Goal: Check status: Check status

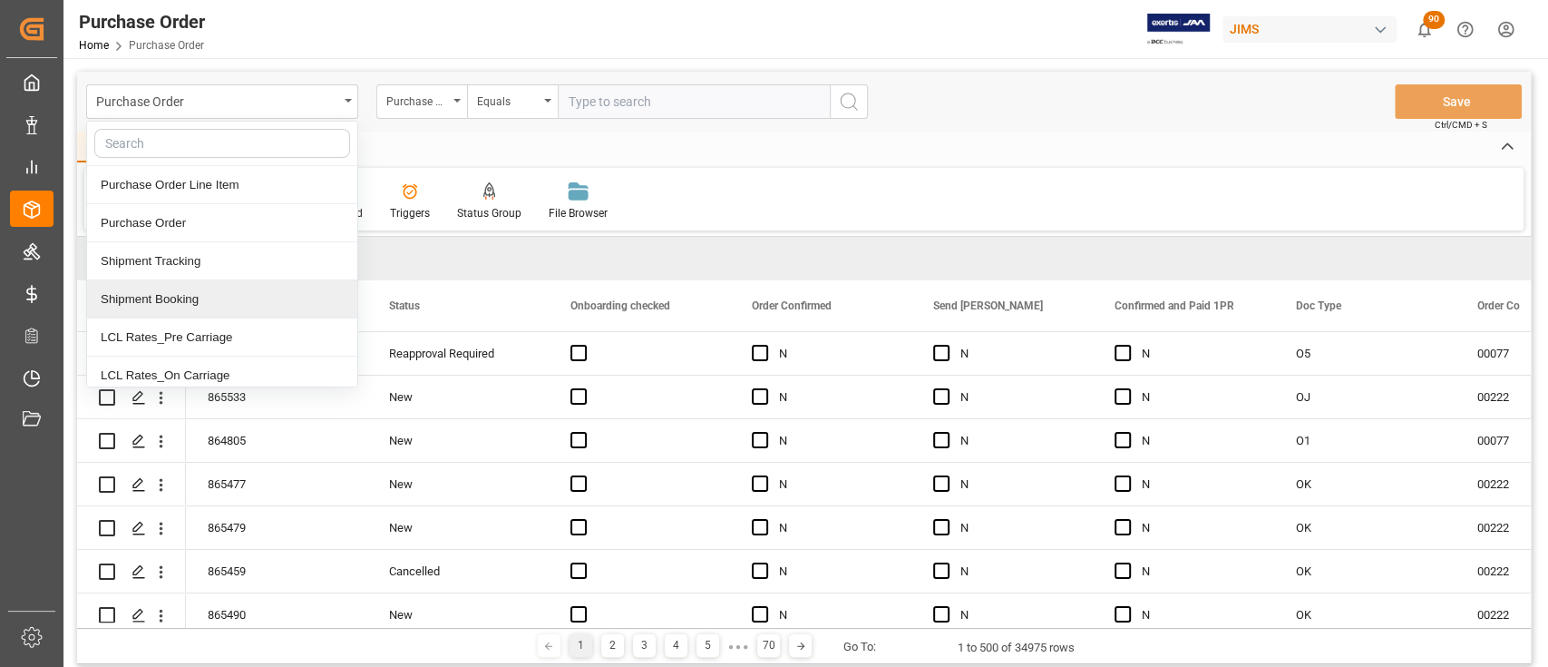
click at [198, 305] on div "Shipment Booking" at bounding box center [222, 299] width 270 height 38
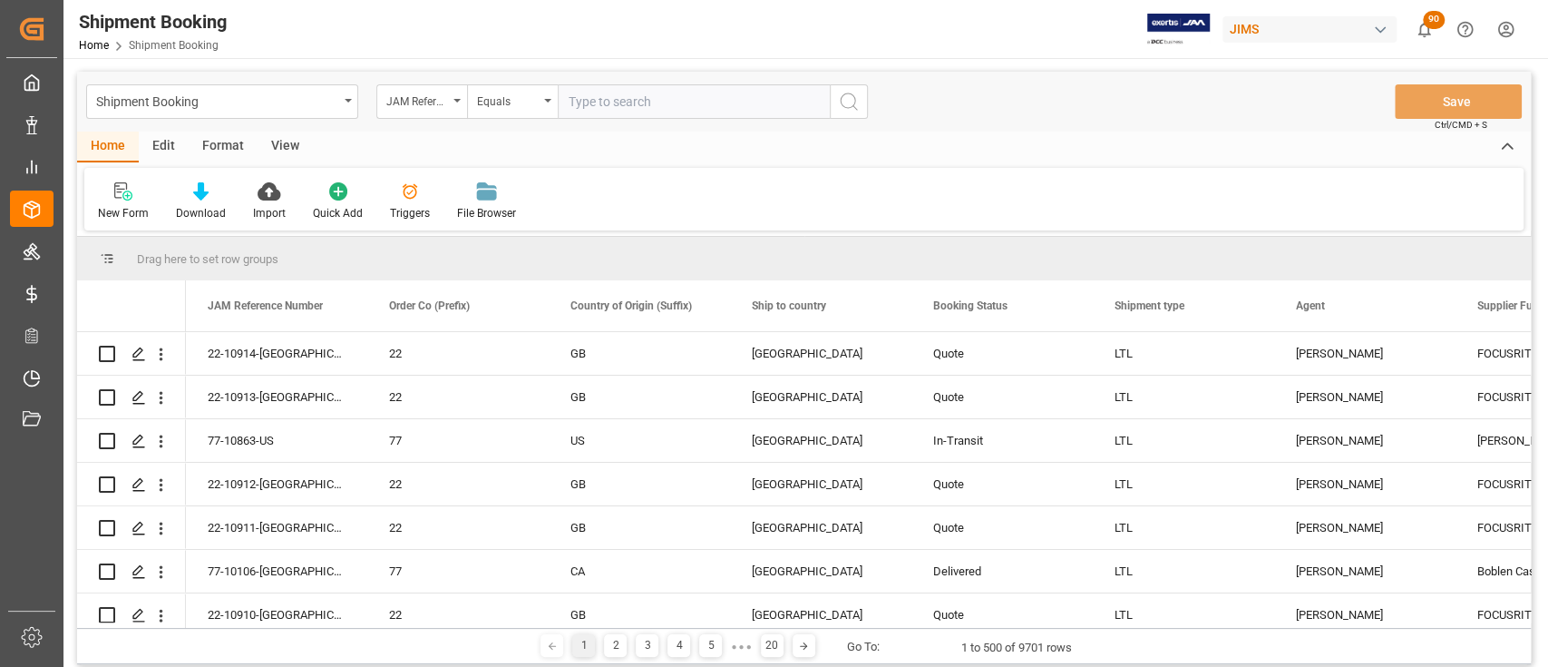
click at [657, 99] on input "text" at bounding box center [694, 101] width 272 height 34
paste input "77-10243-BE"
type input "77-10243-BE"
click at [860, 102] on button "search button" at bounding box center [849, 101] width 38 height 34
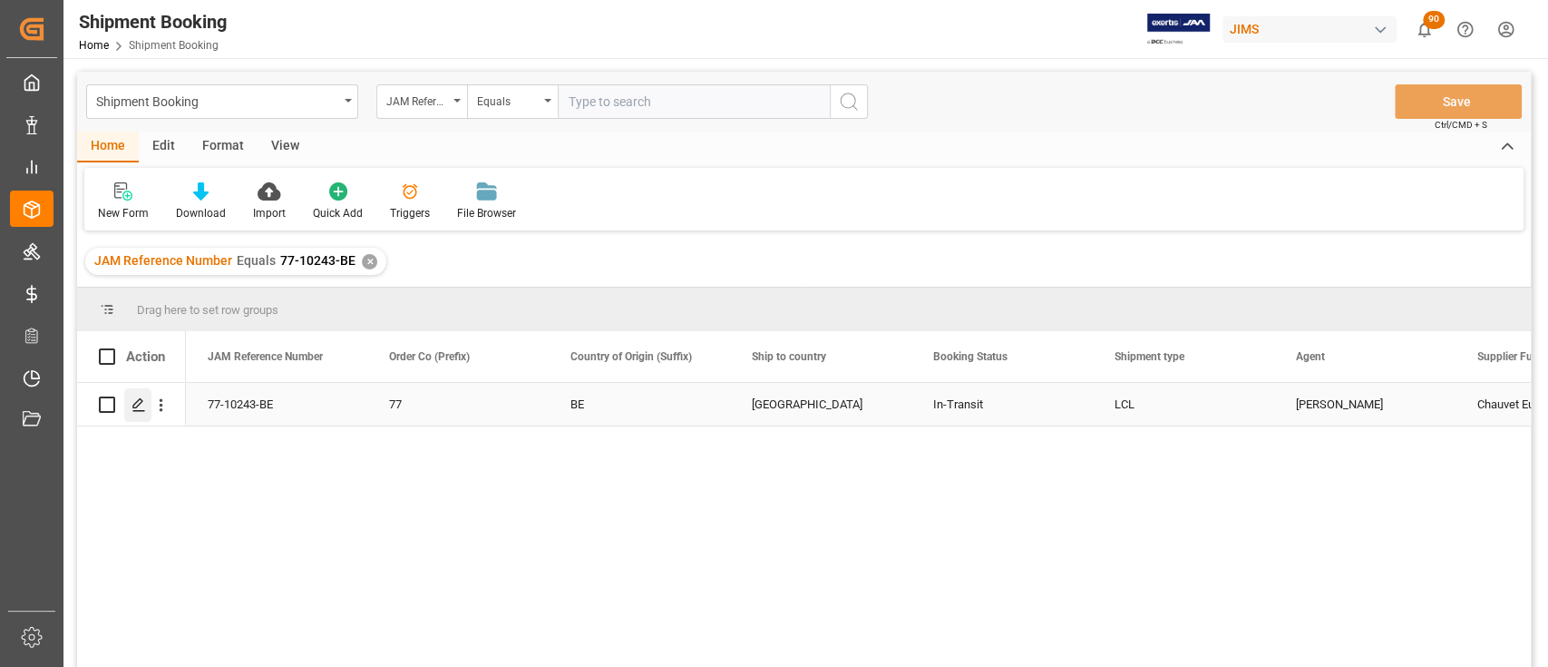
click at [138, 404] on polygon "Press SPACE to select this row." at bounding box center [137, 403] width 9 height 9
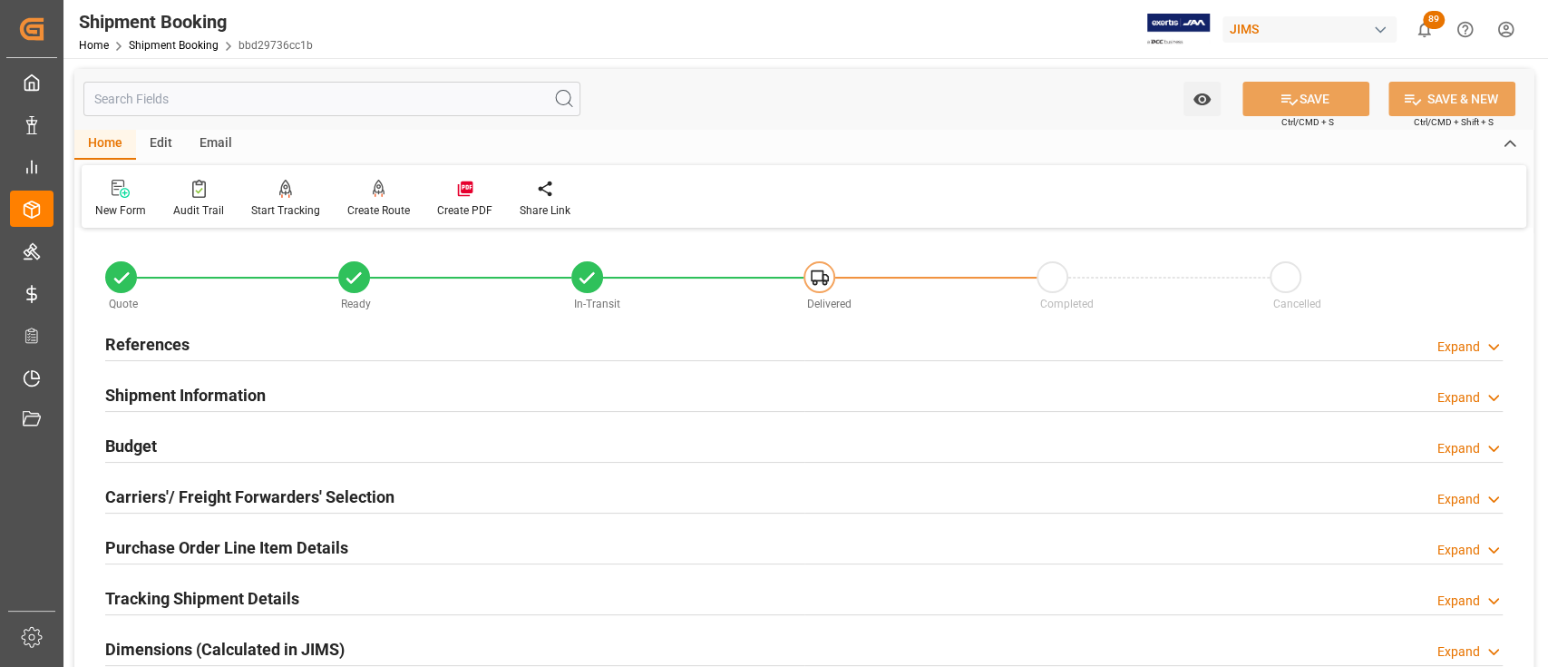
click at [244, 439] on div "Budget Expand" at bounding box center [803, 444] width 1397 height 34
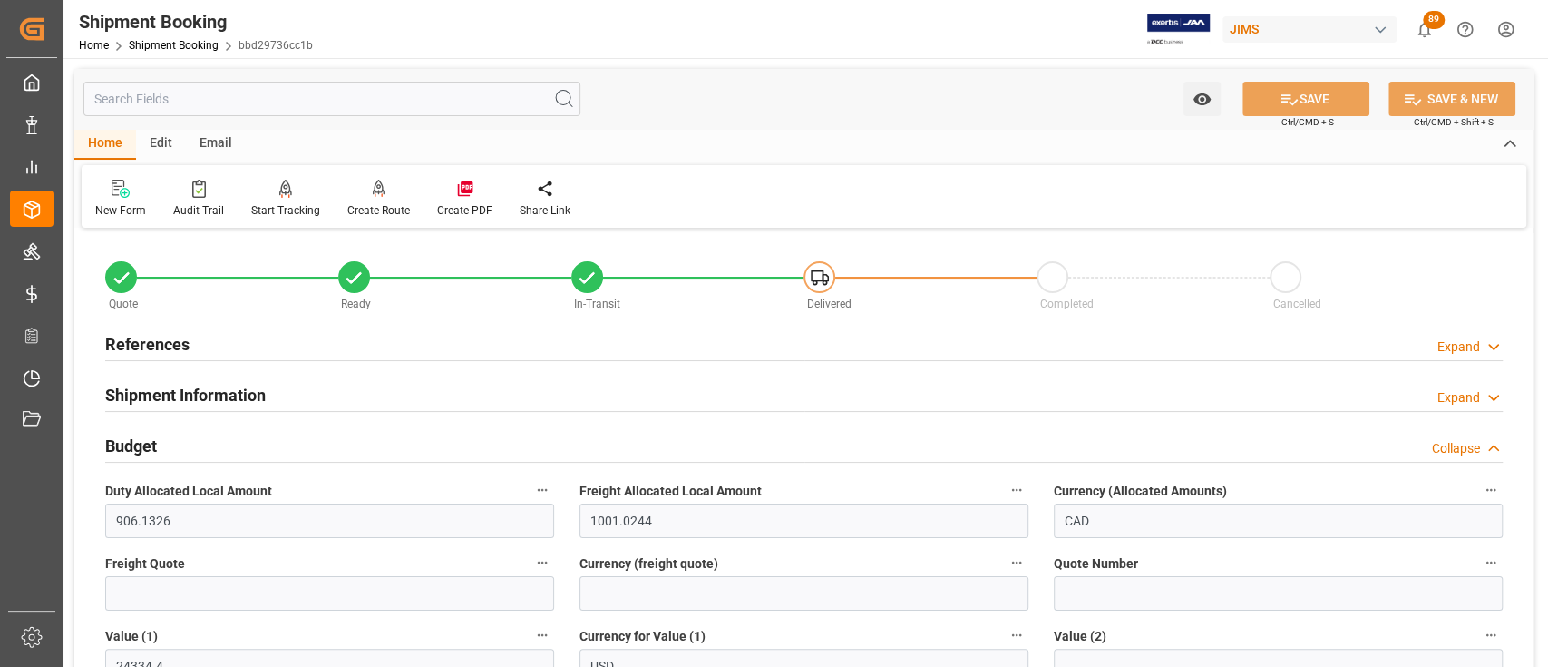
scroll to position [121, 0]
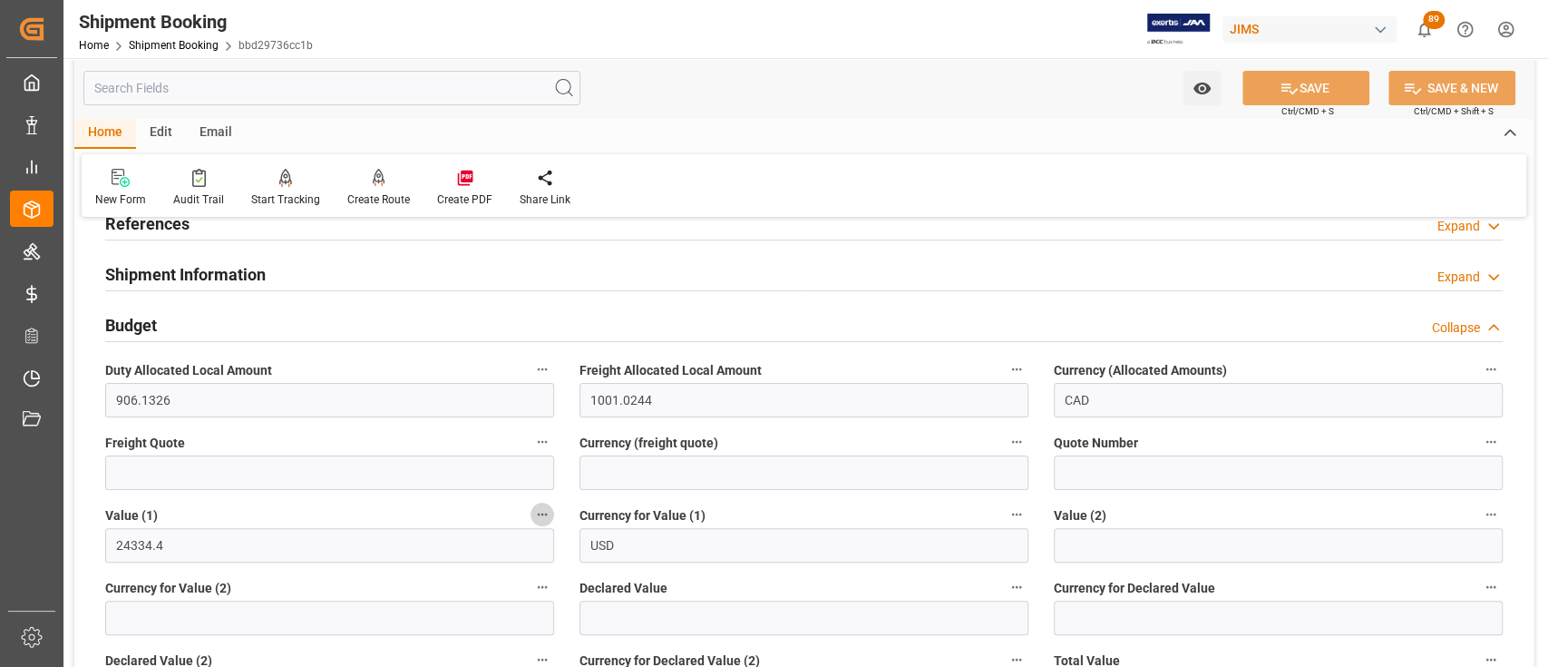
click at [546, 509] on icon "button" at bounding box center [542, 514] width 15 height 15
click at [573, 513] on li "Audits" at bounding box center [576, 514] width 92 height 30
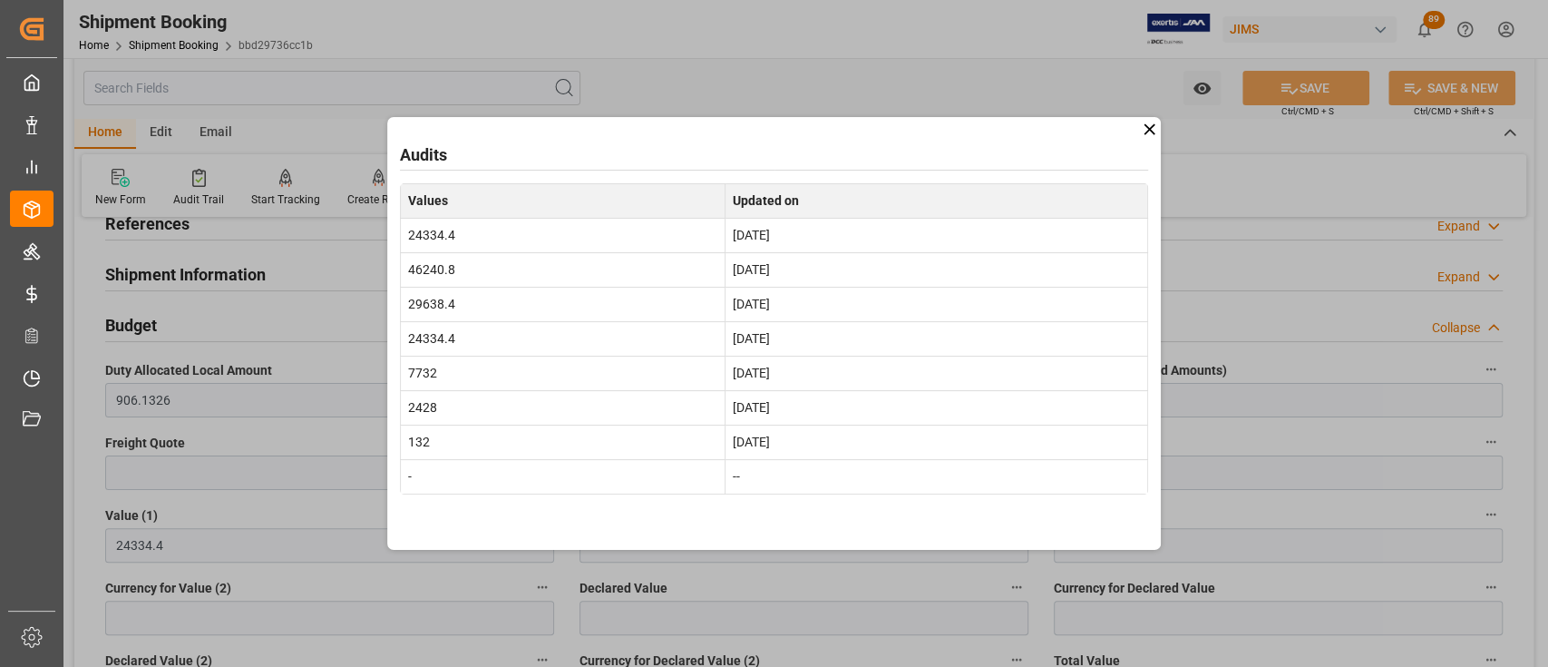
click at [1149, 128] on icon at bounding box center [1149, 128] width 11 height 11
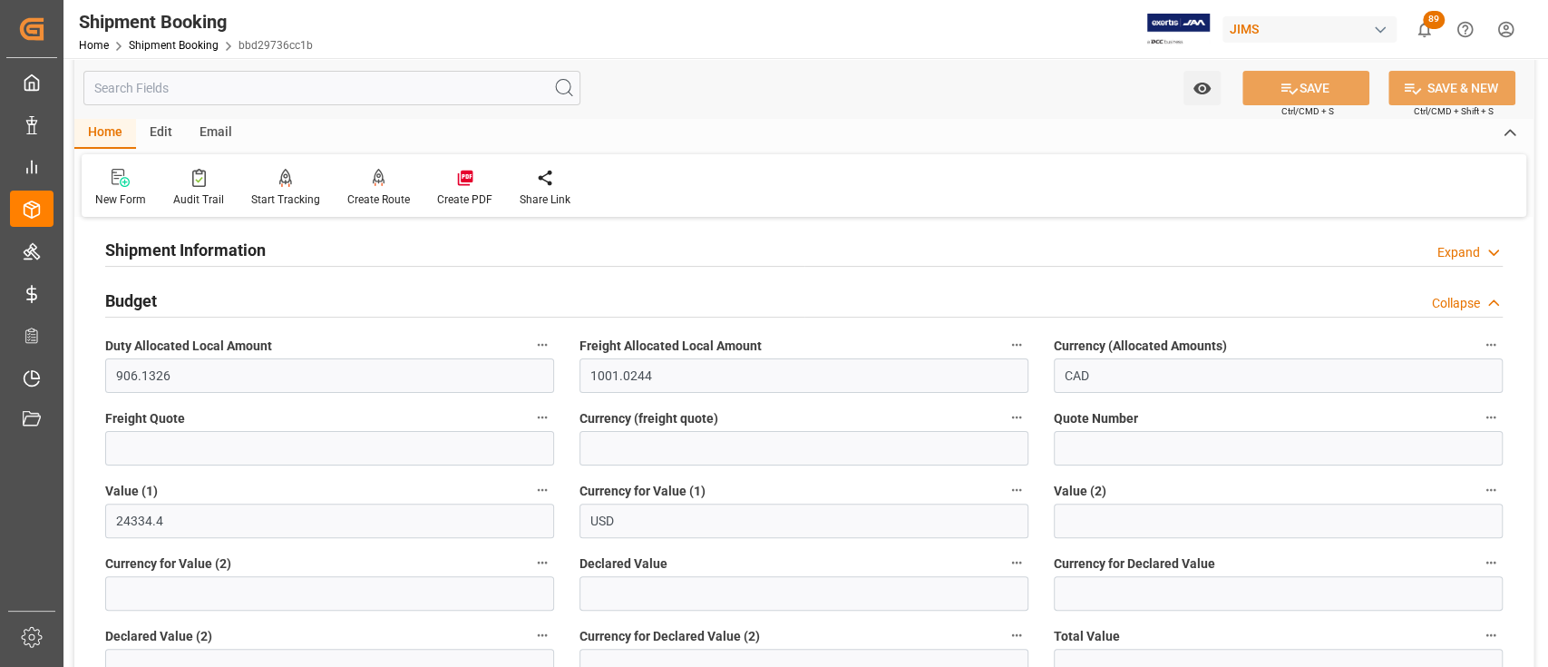
scroll to position [0, 0]
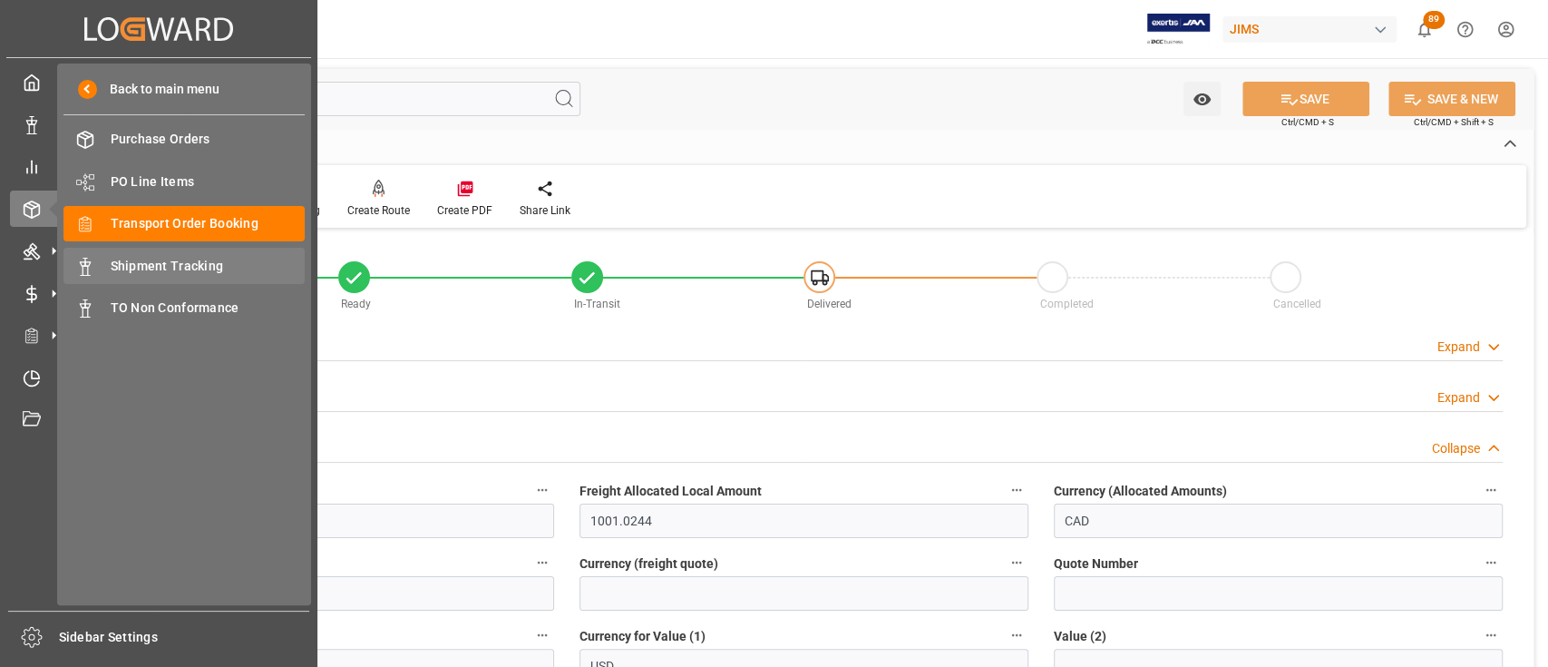
click at [176, 263] on span "Shipment Tracking" at bounding box center [208, 266] width 195 height 19
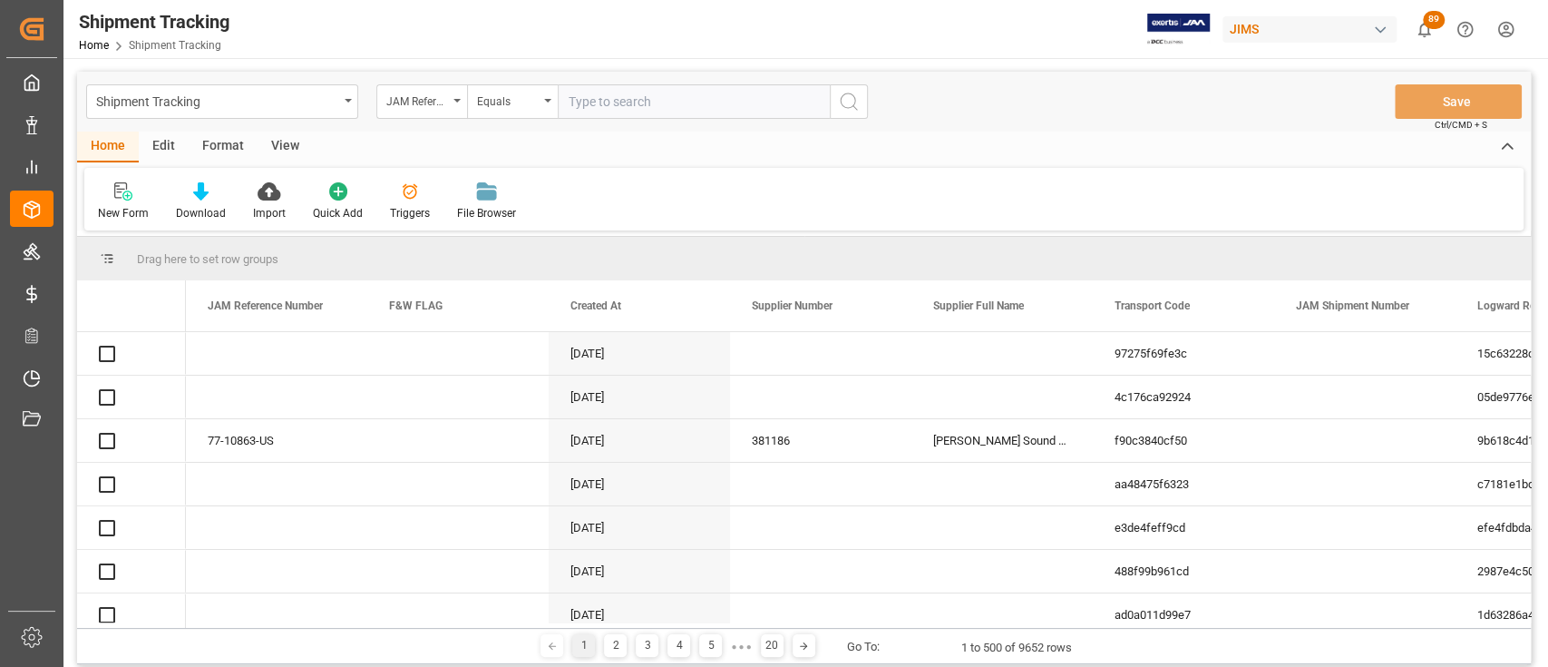
click at [687, 101] on input "text" at bounding box center [694, 101] width 272 height 34
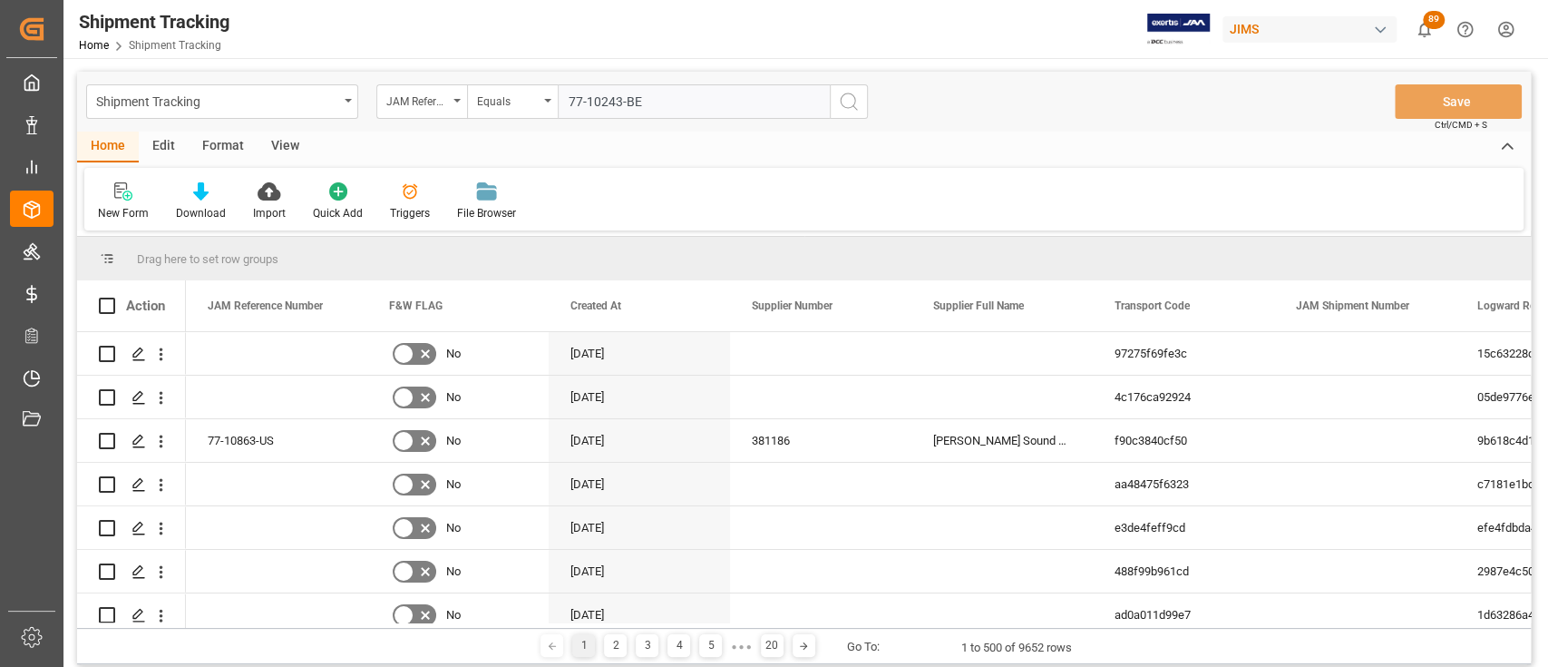
type input "77-10243-BE"
click at [850, 104] on icon "search button" at bounding box center [849, 102] width 22 height 22
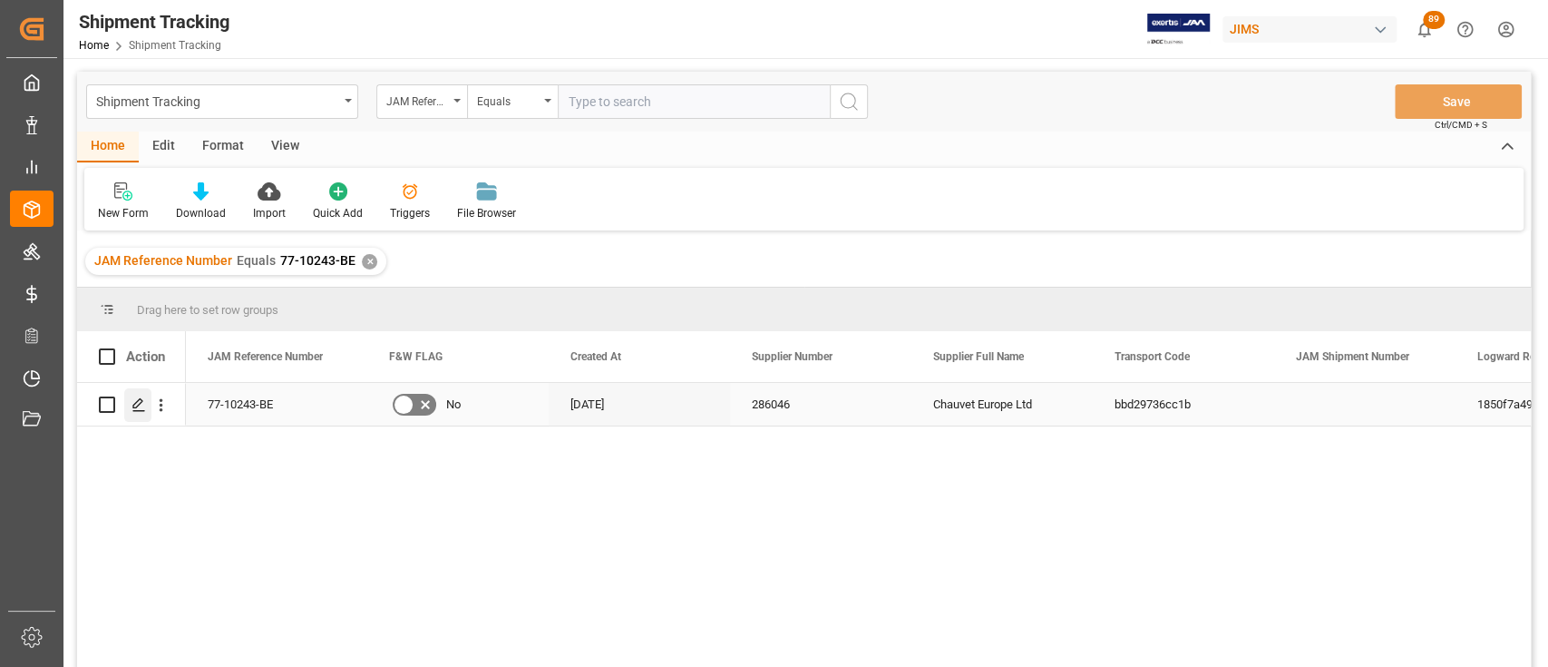
click at [138, 404] on polygon "Press SPACE to select this row." at bounding box center [137, 403] width 9 height 9
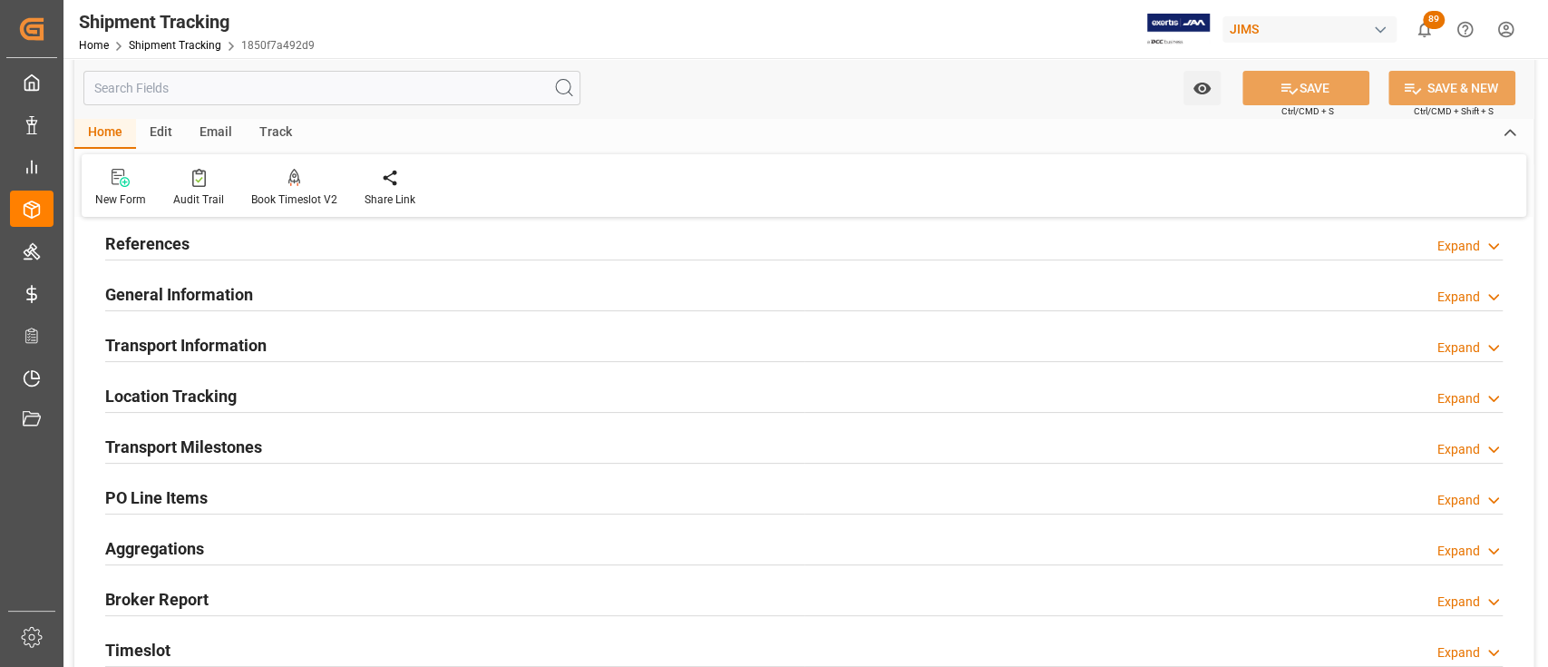
scroll to position [121, 0]
click at [256, 484] on div "Aggregations Expand" at bounding box center [803, 495] width 1397 height 34
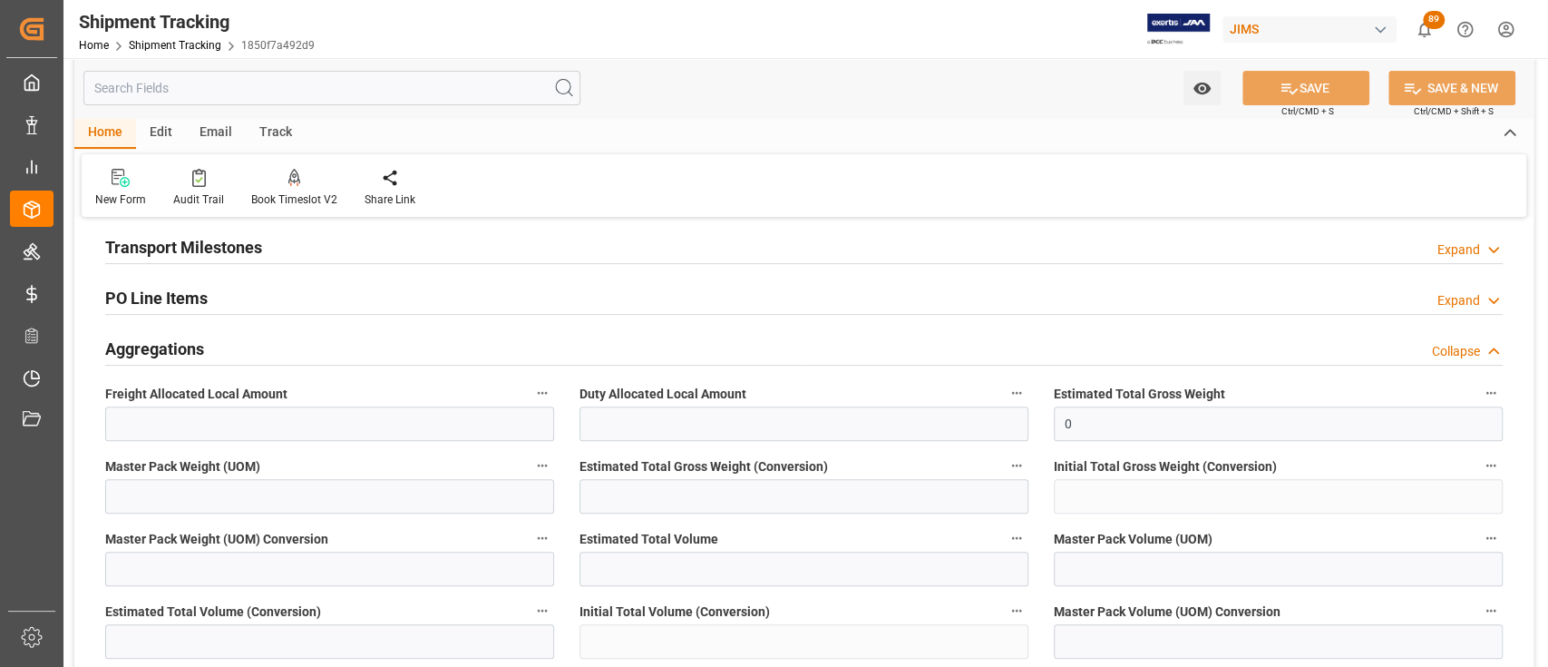
scroll to position [241, 0]
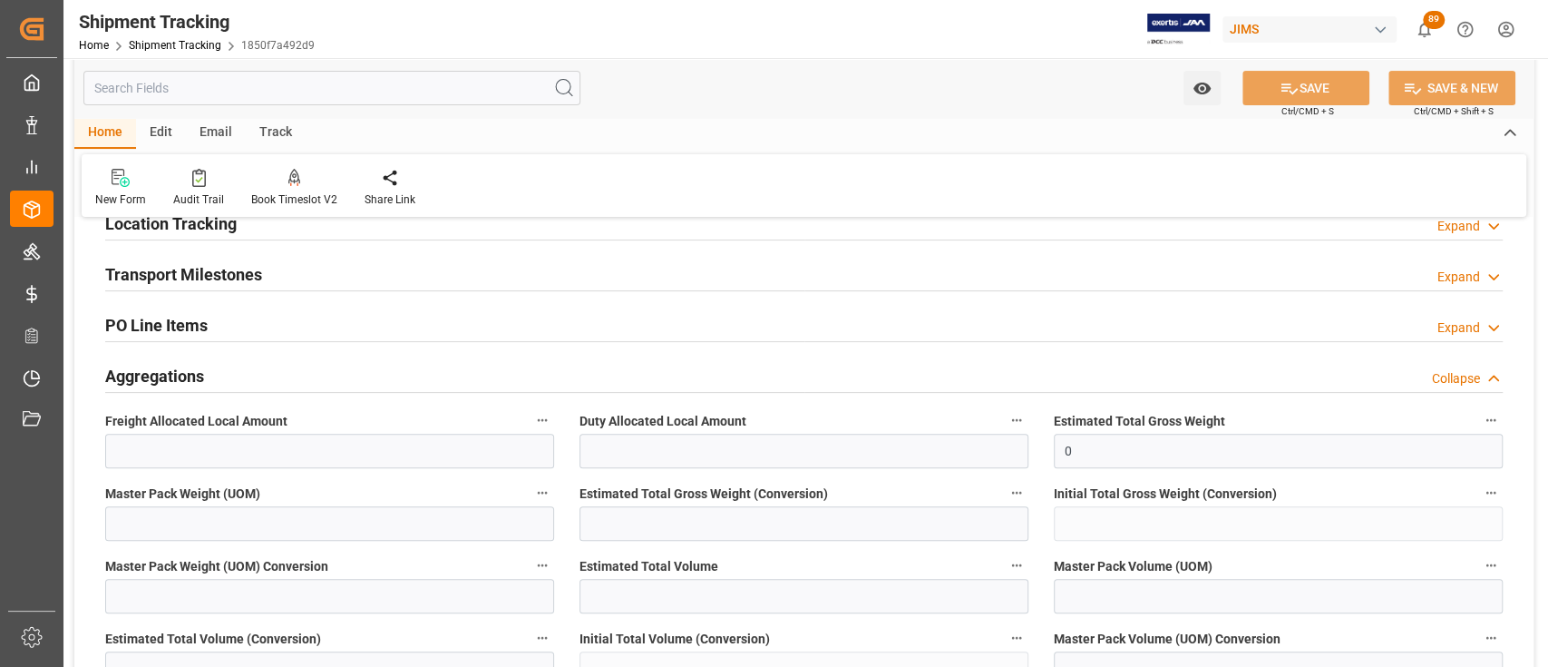
click at [262, 362] on div "Aggregations Collapse" at bounding box center [803, 374] width 1397 height 34
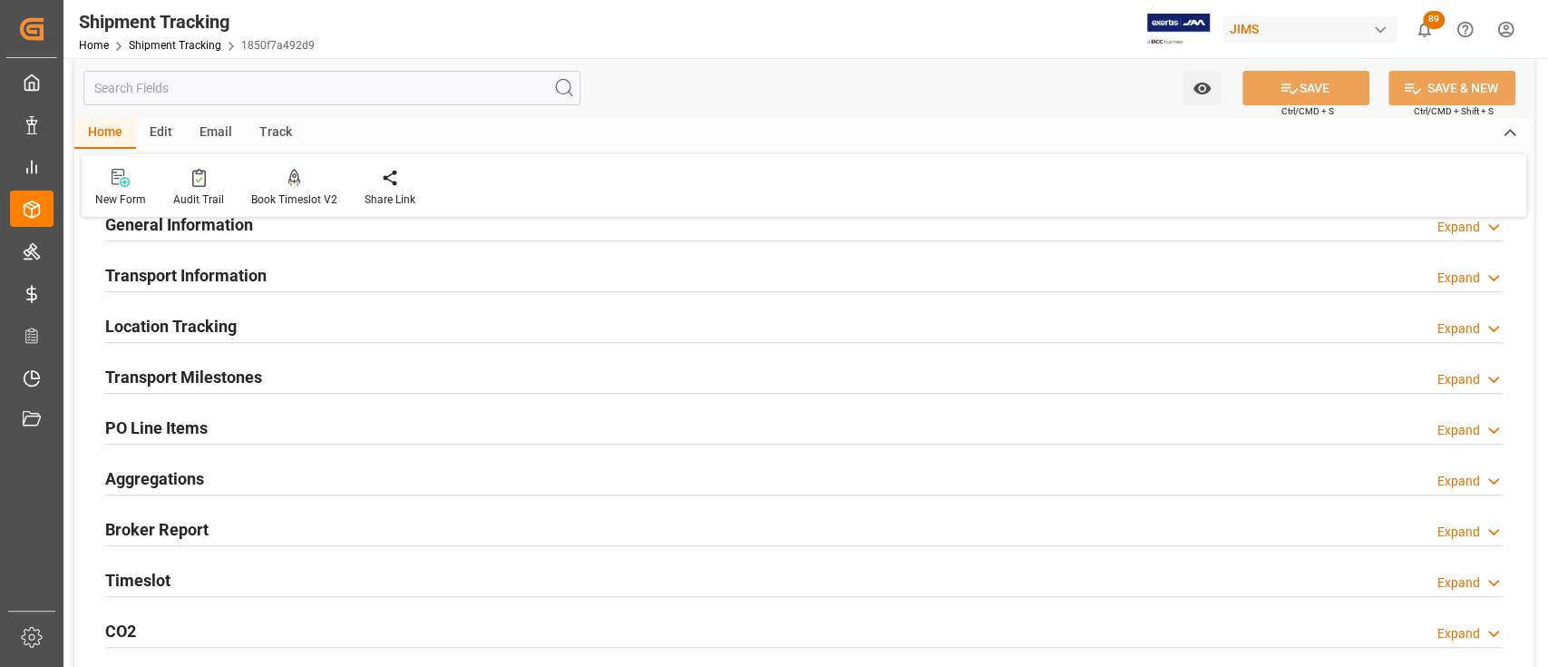
scroll to position [0, 0]
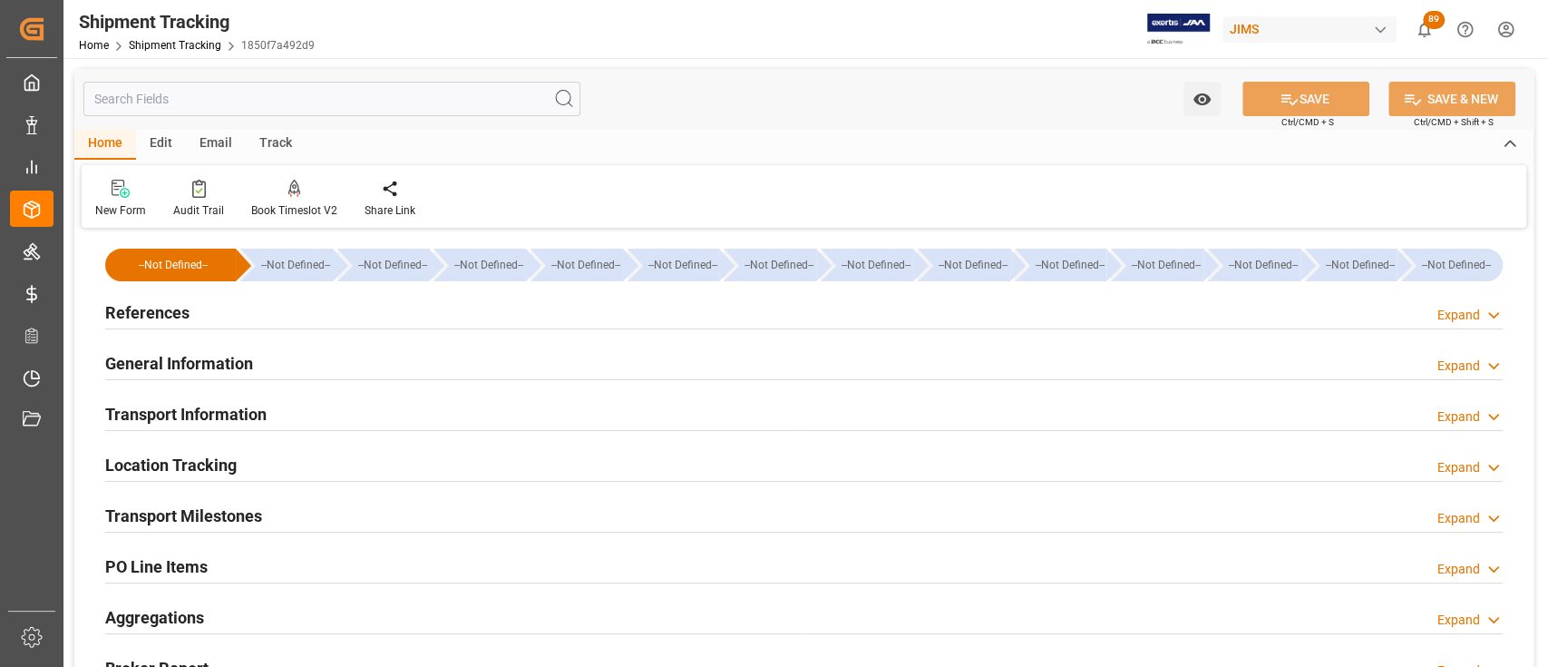
click at [271, 396] on div "Transport Information Expand" at bounding box center [803, 412] width 1397 height 34
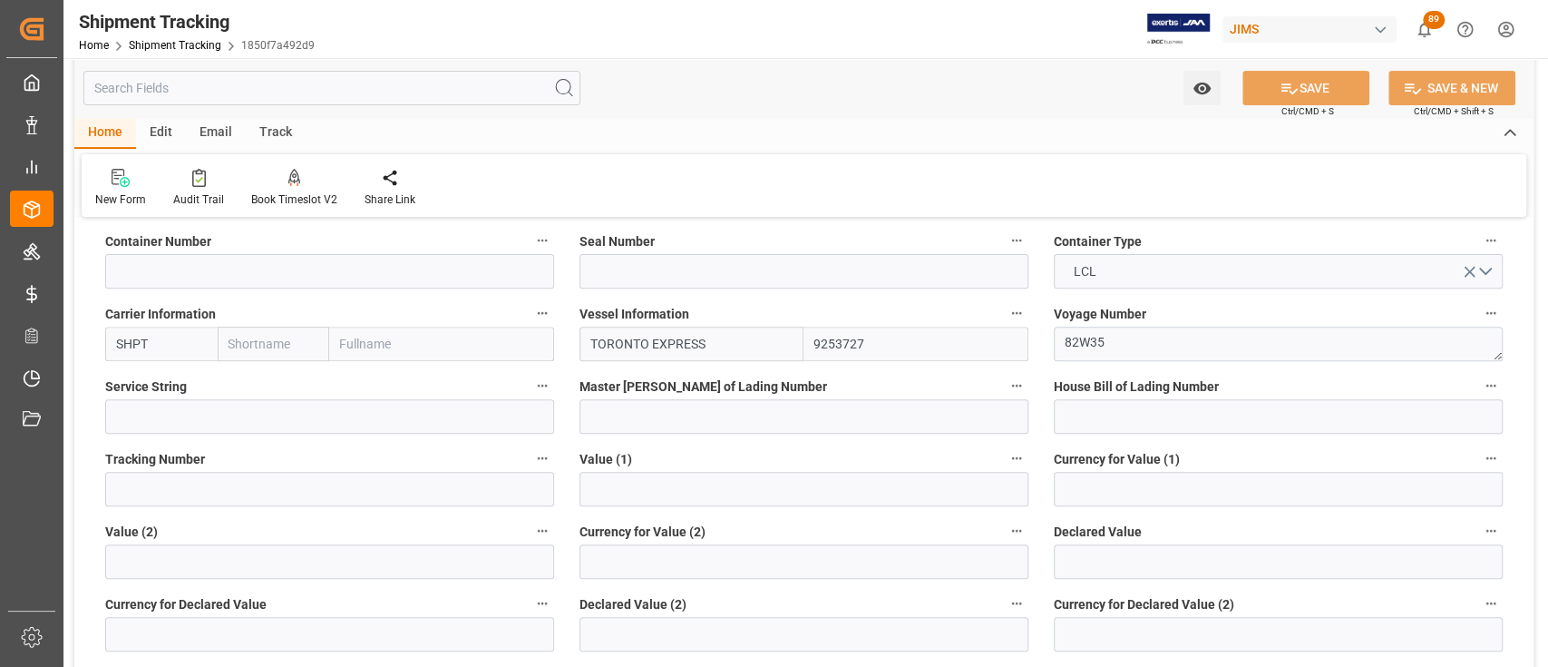
scroll to position [483, 0]
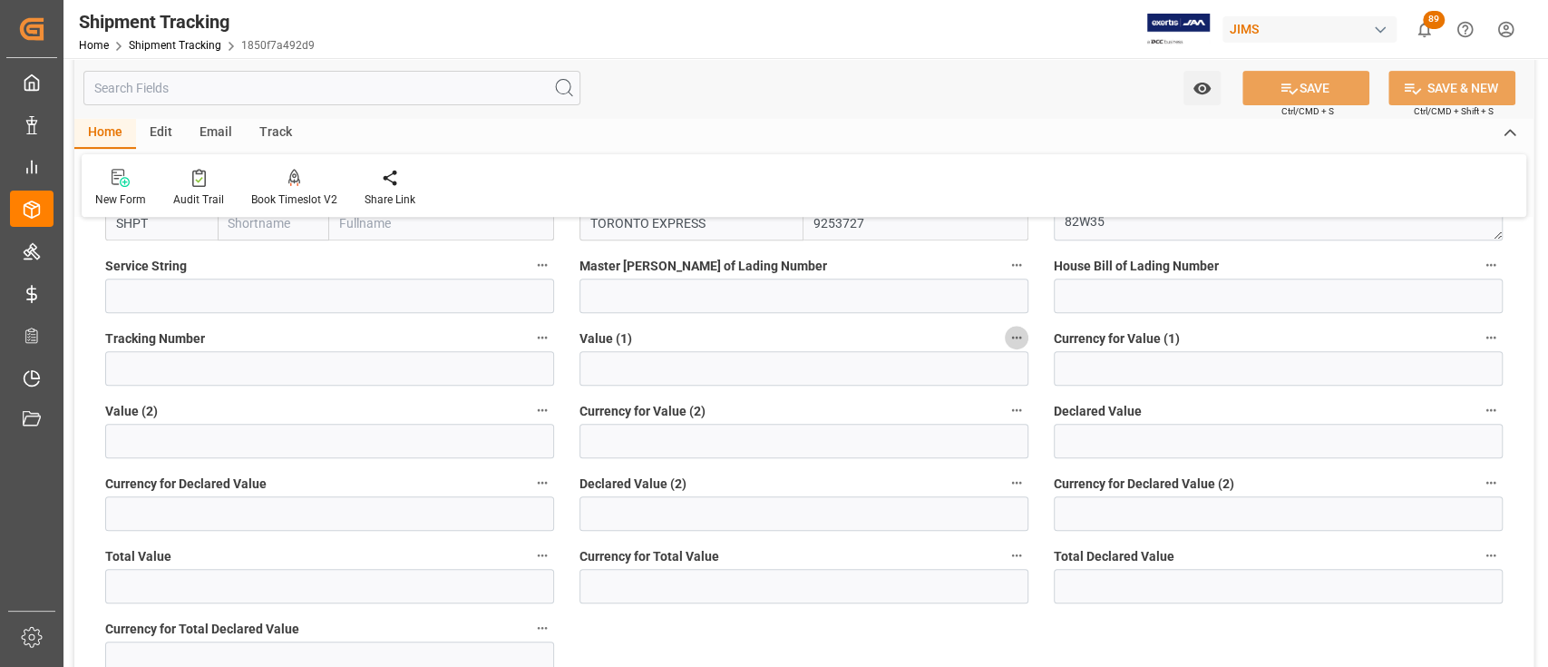
click at [1017, 339] on icon "button" at bounding box center [1016, 337] width 15 height 15
click at [1054, 334] on li "Audits" at bounding box center [1051, 337] width 92 height 30
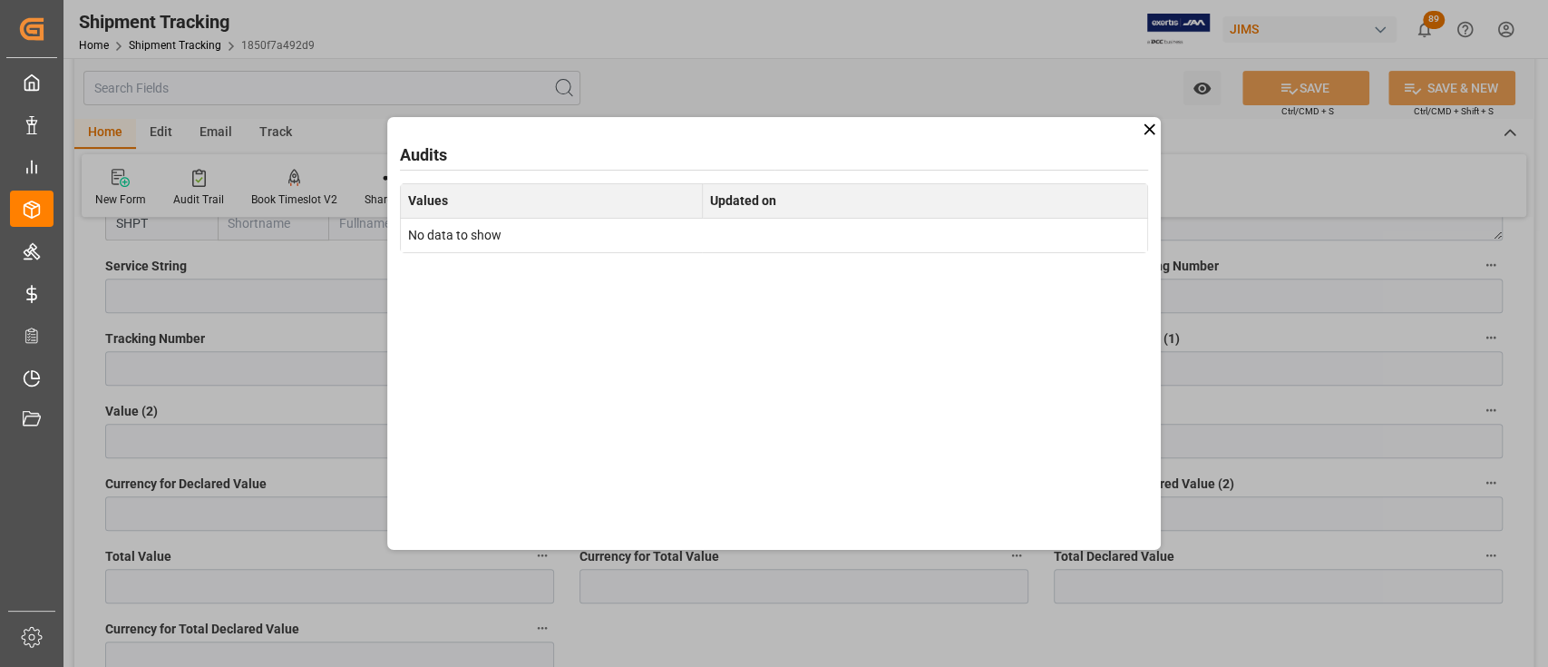
click at [1153, 129] on icon at bounding box center [1149, 129] width 19 height 19
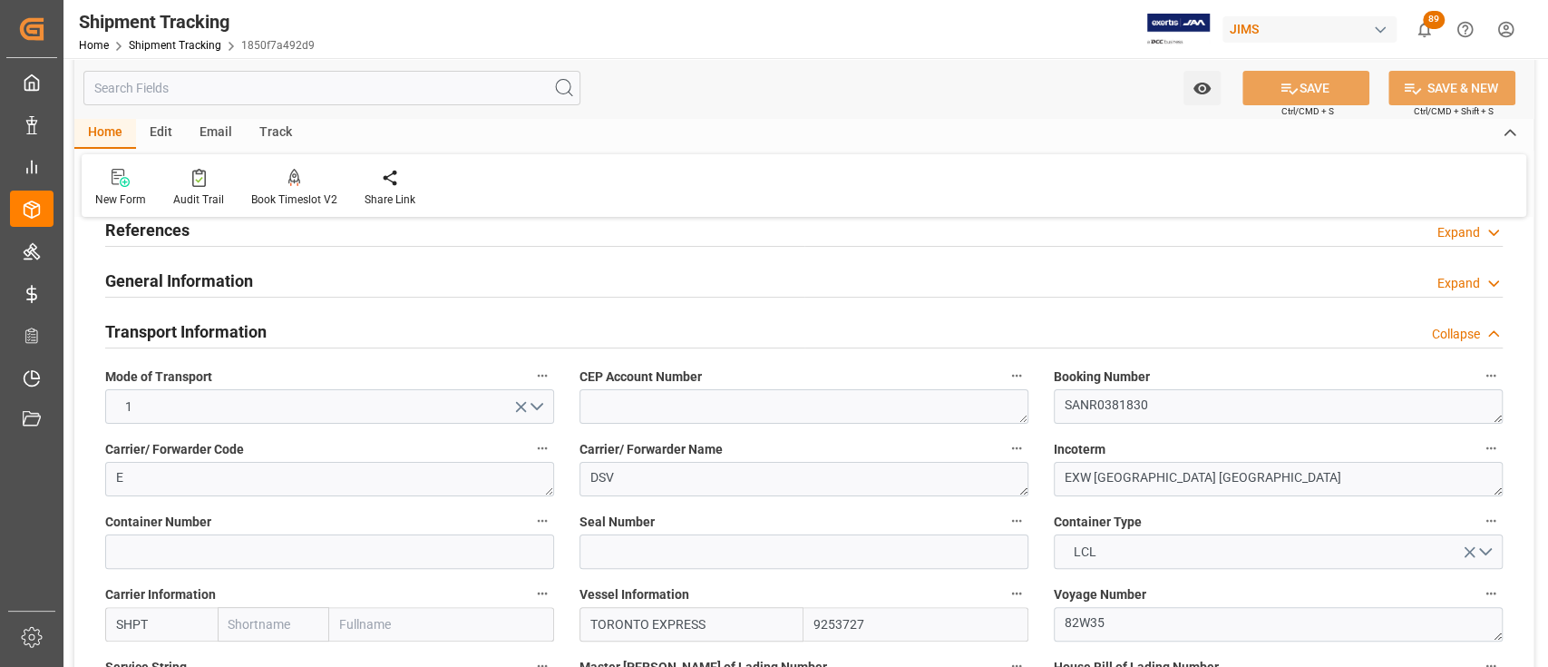
scroll to position [0, 0]
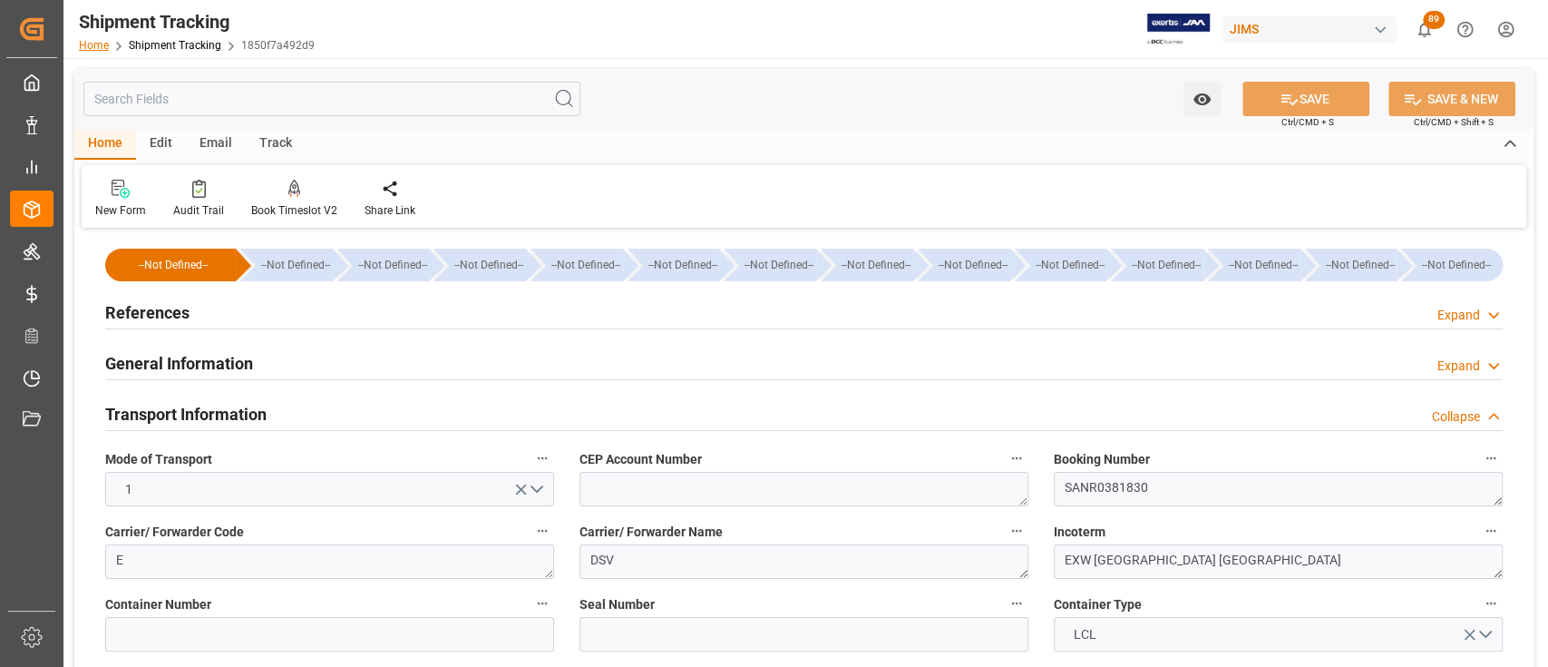
click at [99, 47] on link "Home" at bounding box center [94, 45] width 30 height 13
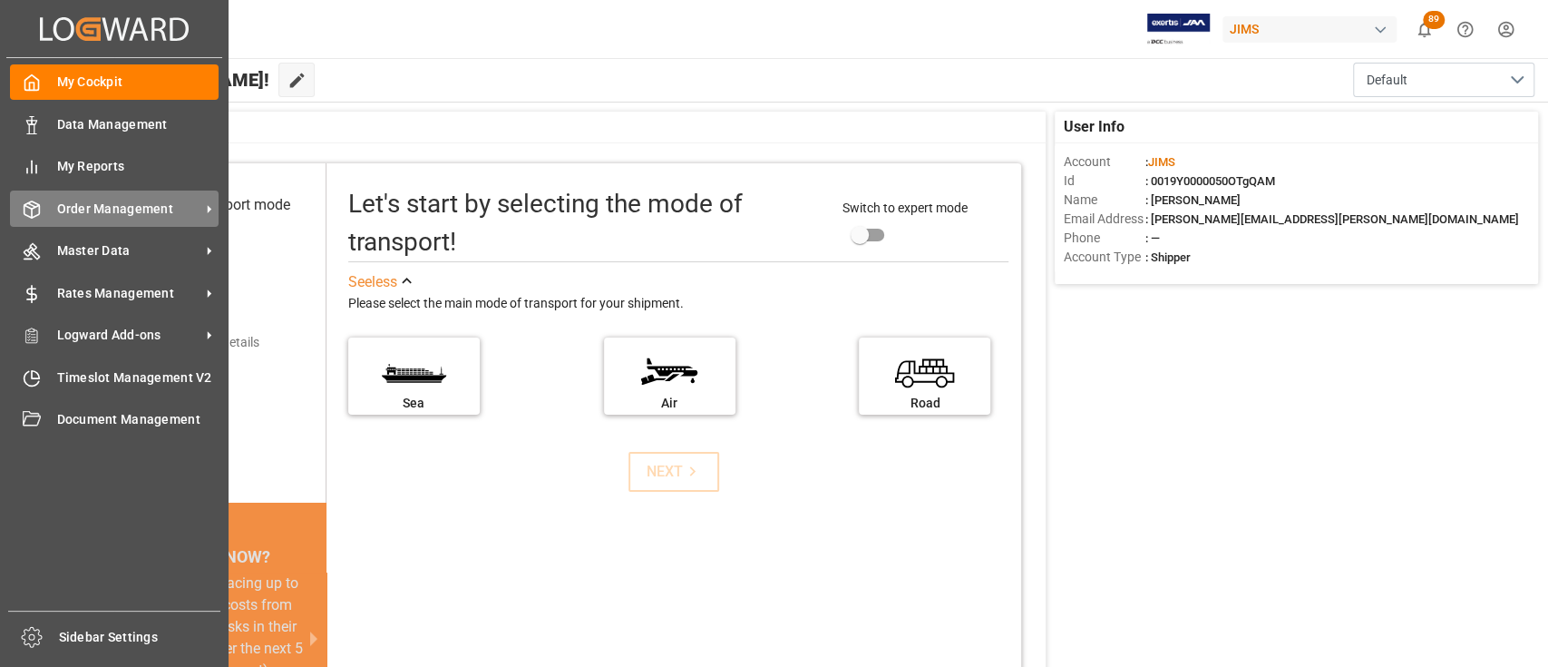
click at [131, 205] on span "Order Management" at bounding box center [128, 208] width 143 height 19
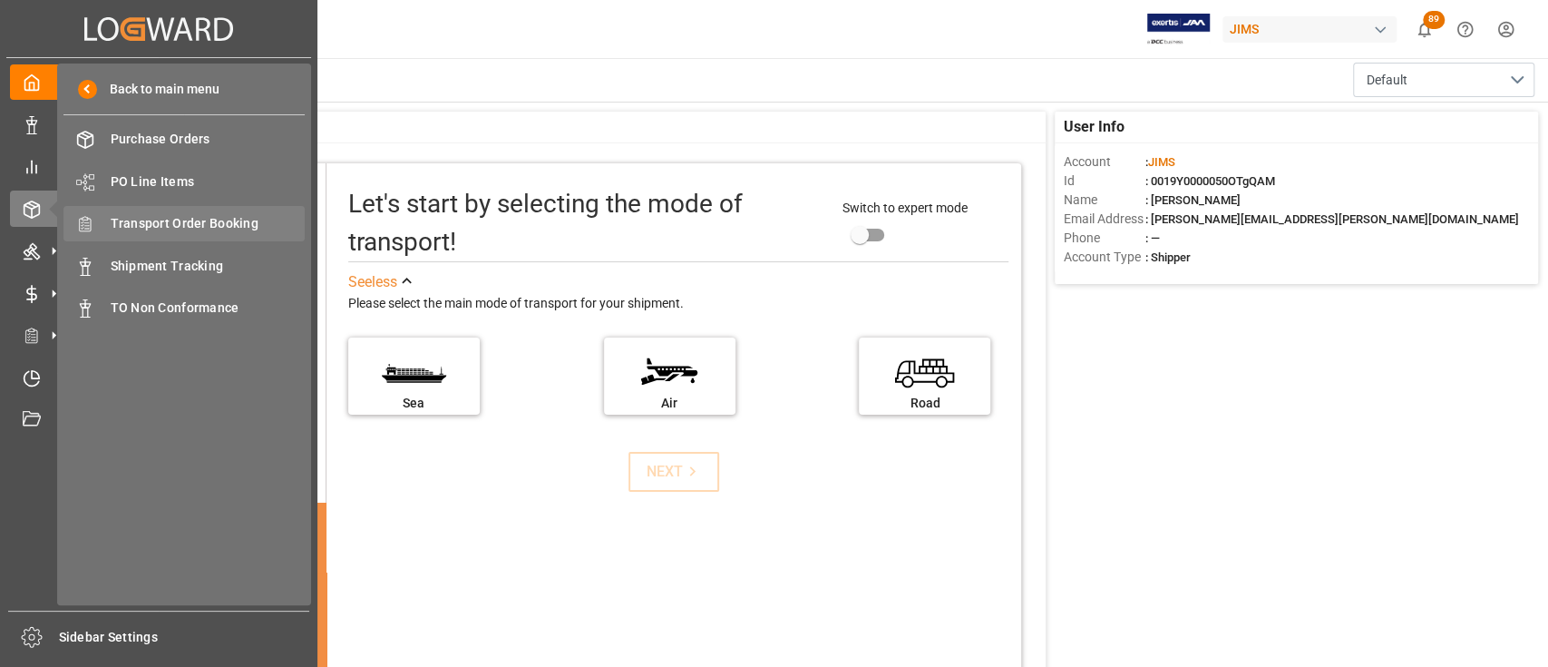
click at [210, 220] on span "Transport Order Booking" at bounding box center [208, 223] width 195 height 19
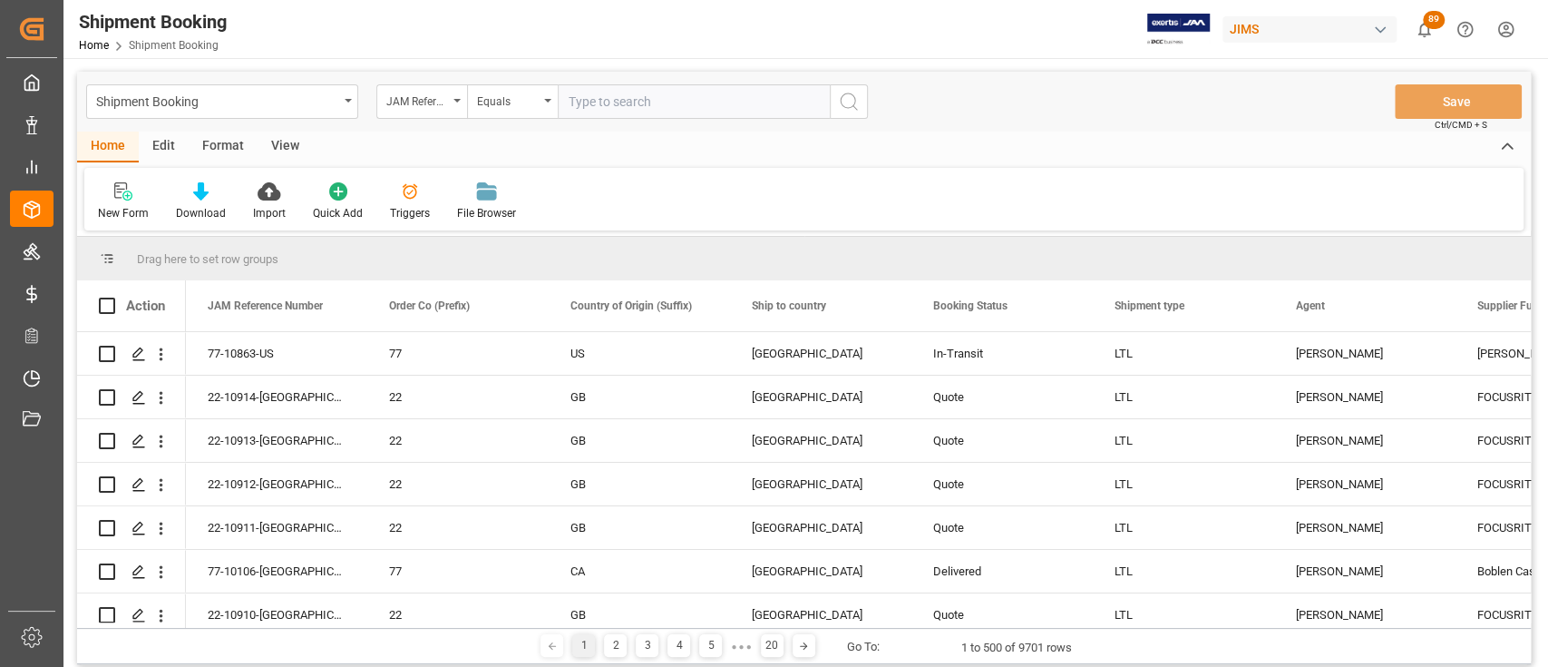
click at [631, 107] on input "text" at bounding box center [694, 101] width 272 height 34
type input "77-10243-BE"
click at [859, 105] on icon "search button" at bounding box center [849, 102] width 22 height 22
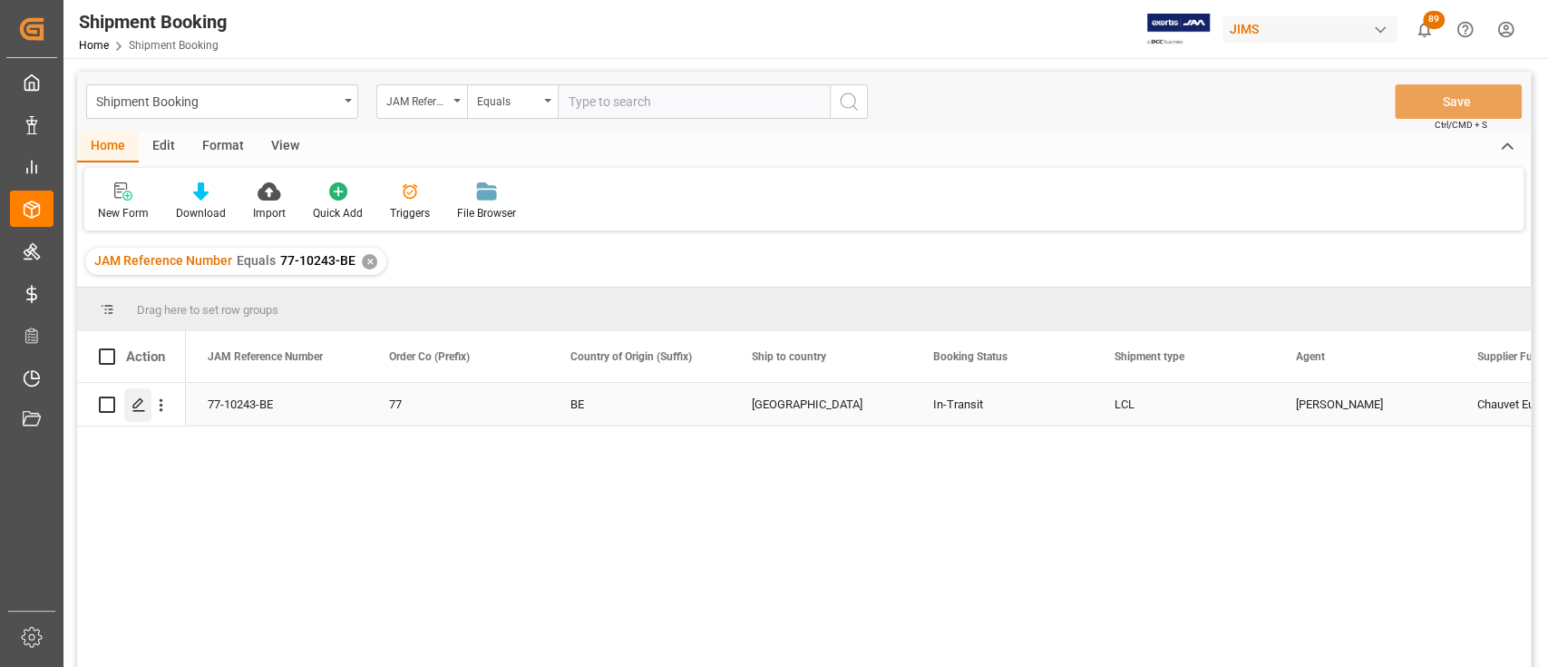
click at [134, 405] on icon "Press SPACE to select this row." at bounding box center [138, 404] width 15 height 15
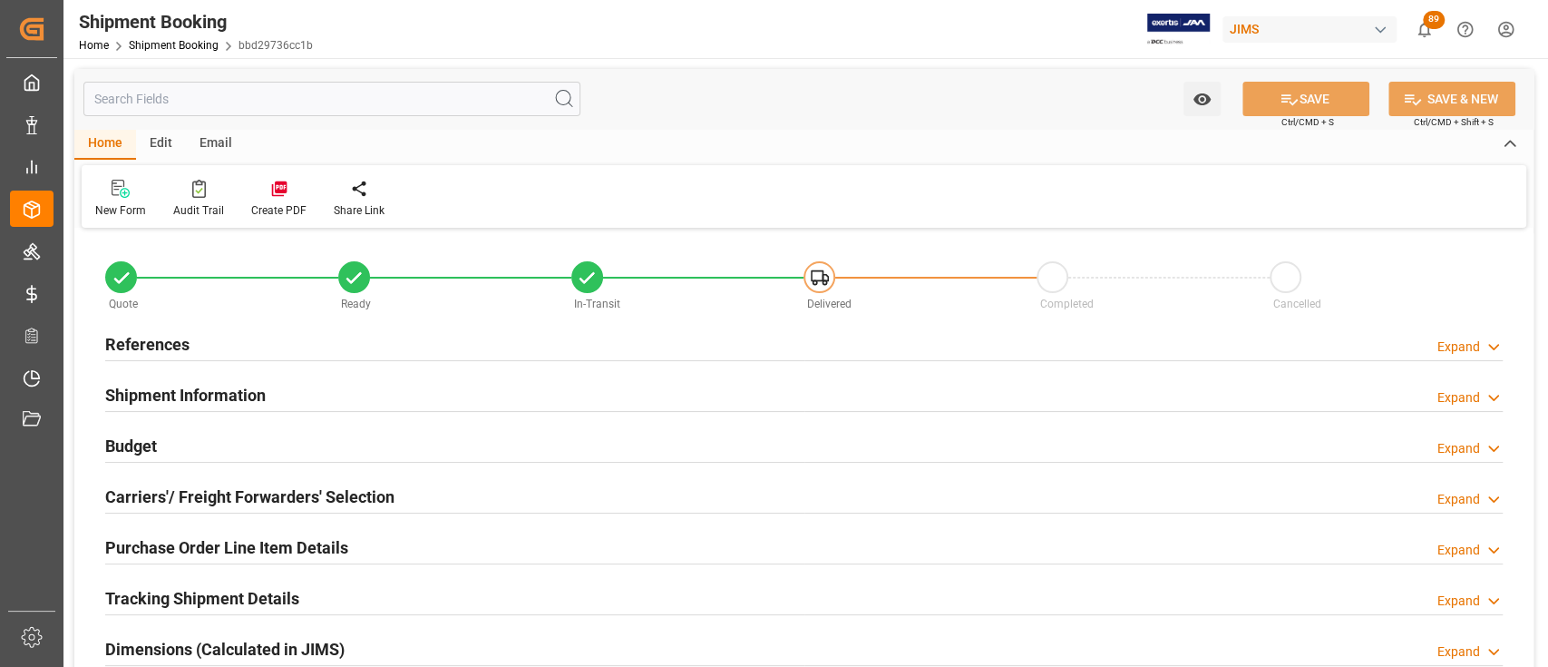
type input "906.1326"
type input "1001.0244"
type input "24334.4"
click at [312, 393] on div "Shipment Information Expand" at bounding box center [803, 393] width 1397 height 34
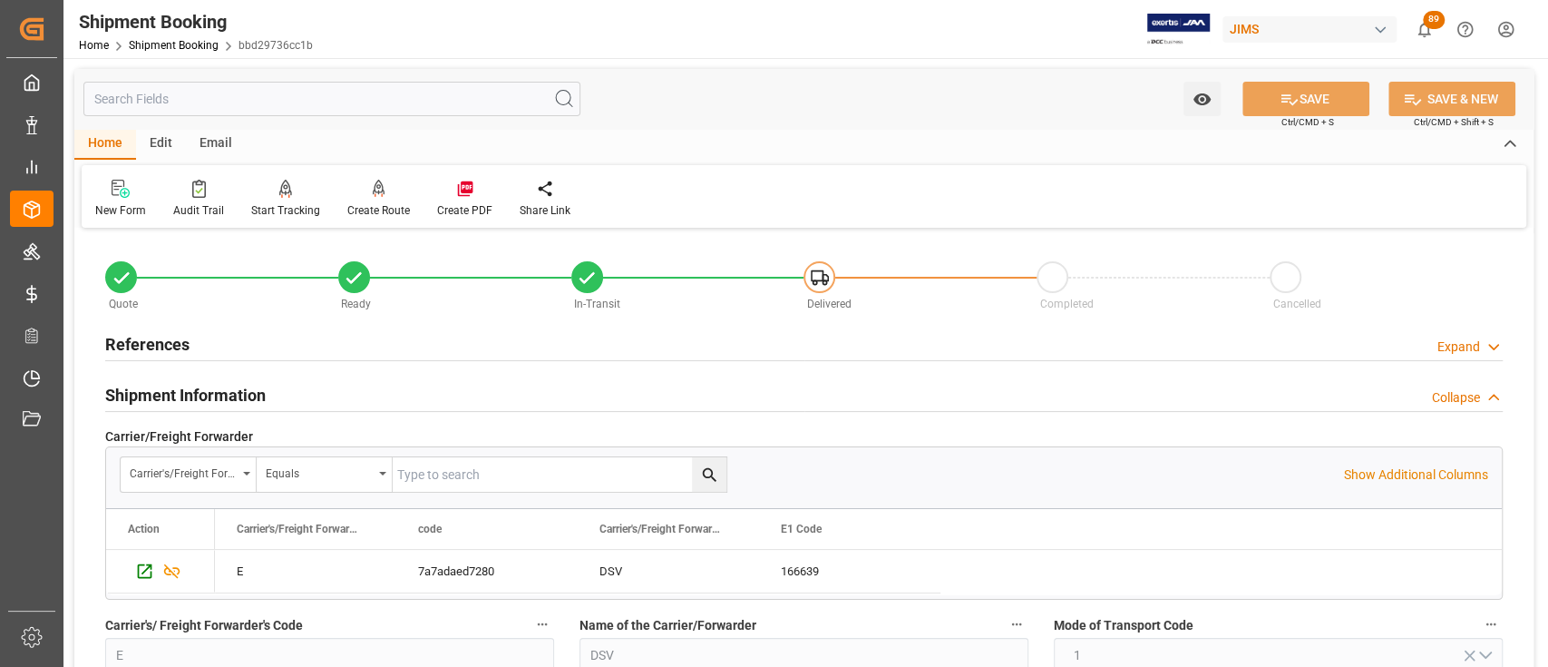
click at [312, 392] on div "Shipment Information Collapse" at bounding box center [803, 393] width 1397 height 34
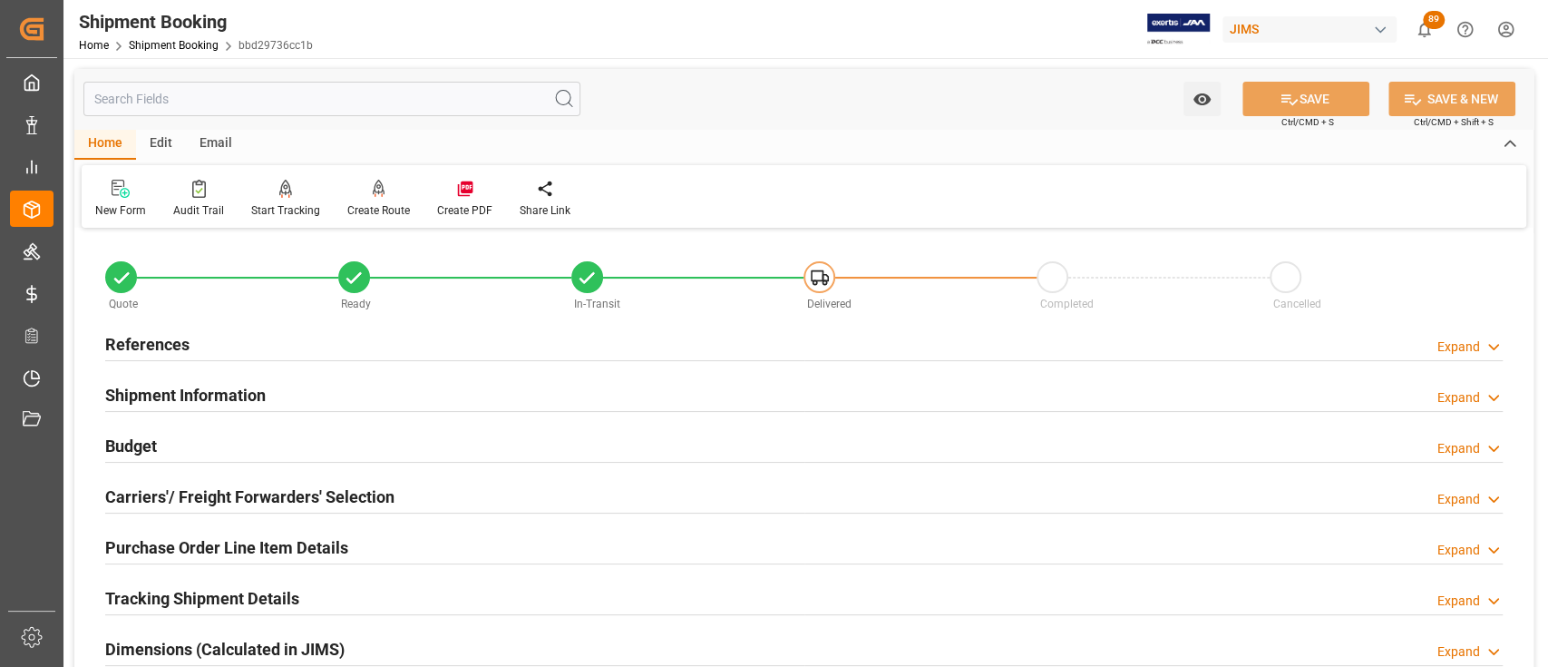
click at [297, 462] on div at bounding box center [803, 462] width 1397 height 1
click at [297, 440] on div "Budget Expand" at bounding box center [803, 444] width 1397 height 34
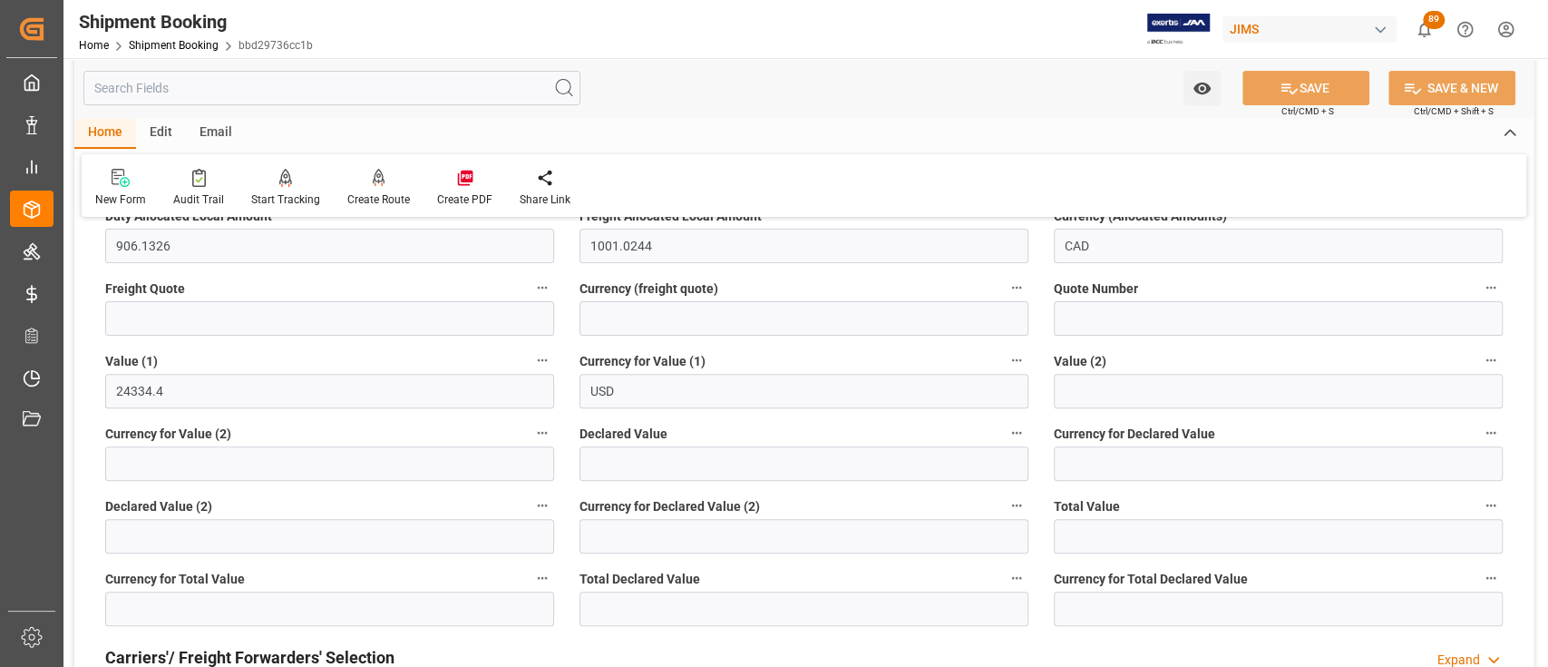
scroll to position [241, 0]
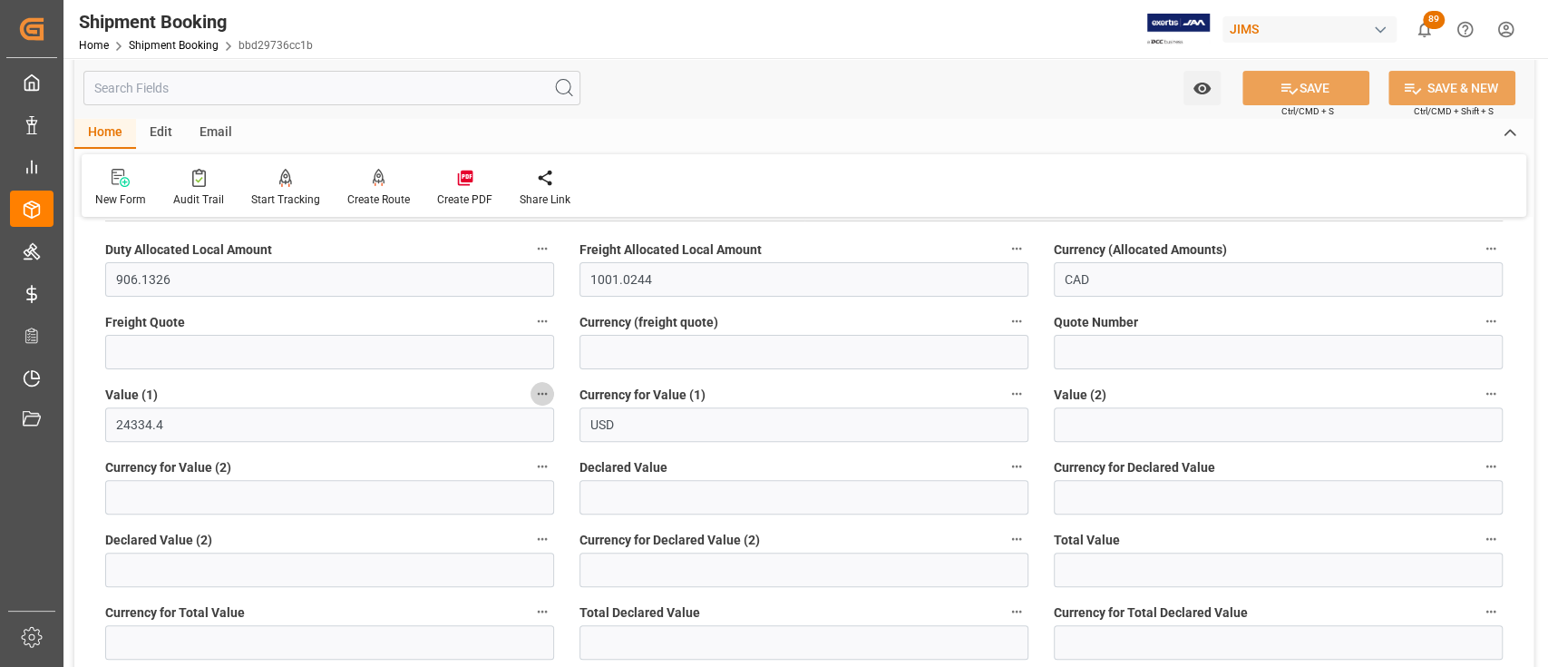
click at [540, 393] on icon "button" at bounding box center [542, 393] width 15 height 15
click at [608, 391] on li "Audits" at bounding box center [576, 393] width 92 height 30
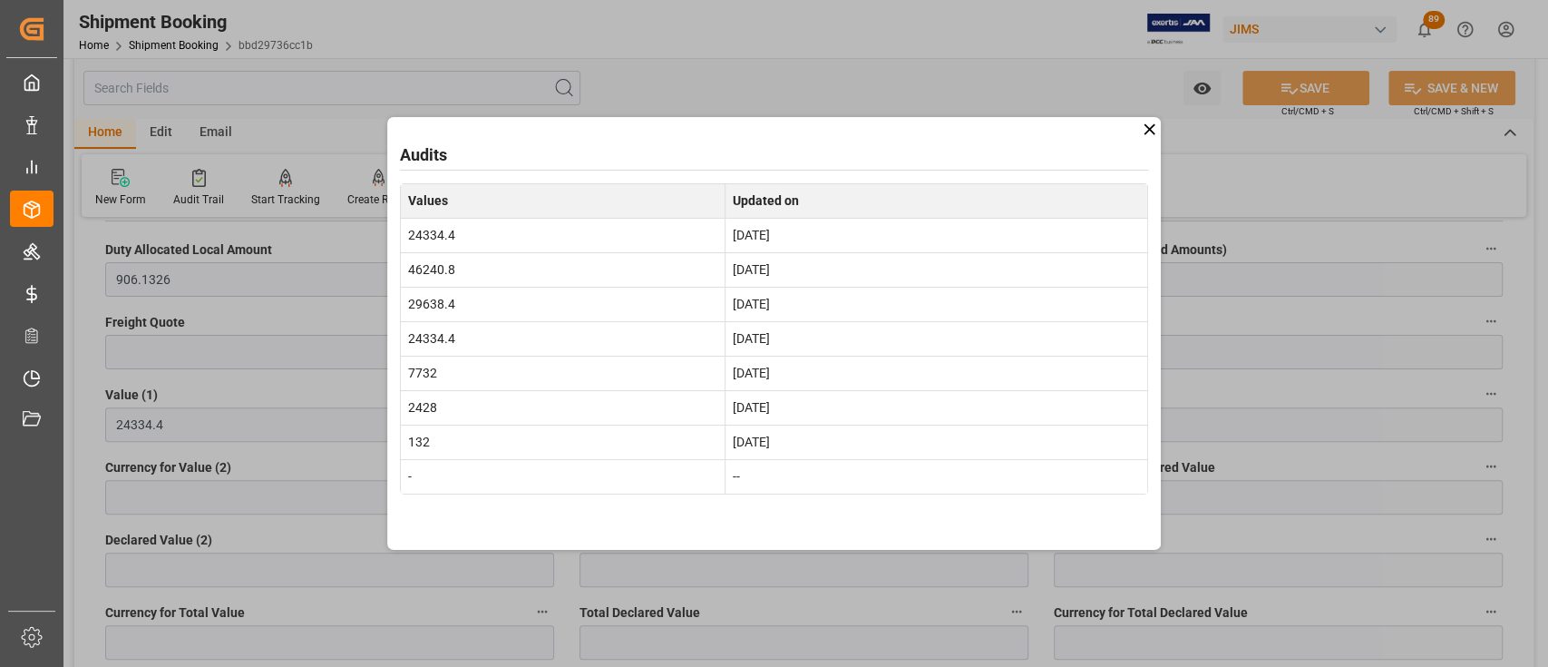
click at [1153, 128] on icon at bounding box center [1149, 129] width 19 height 19
